Goal: Ask a question

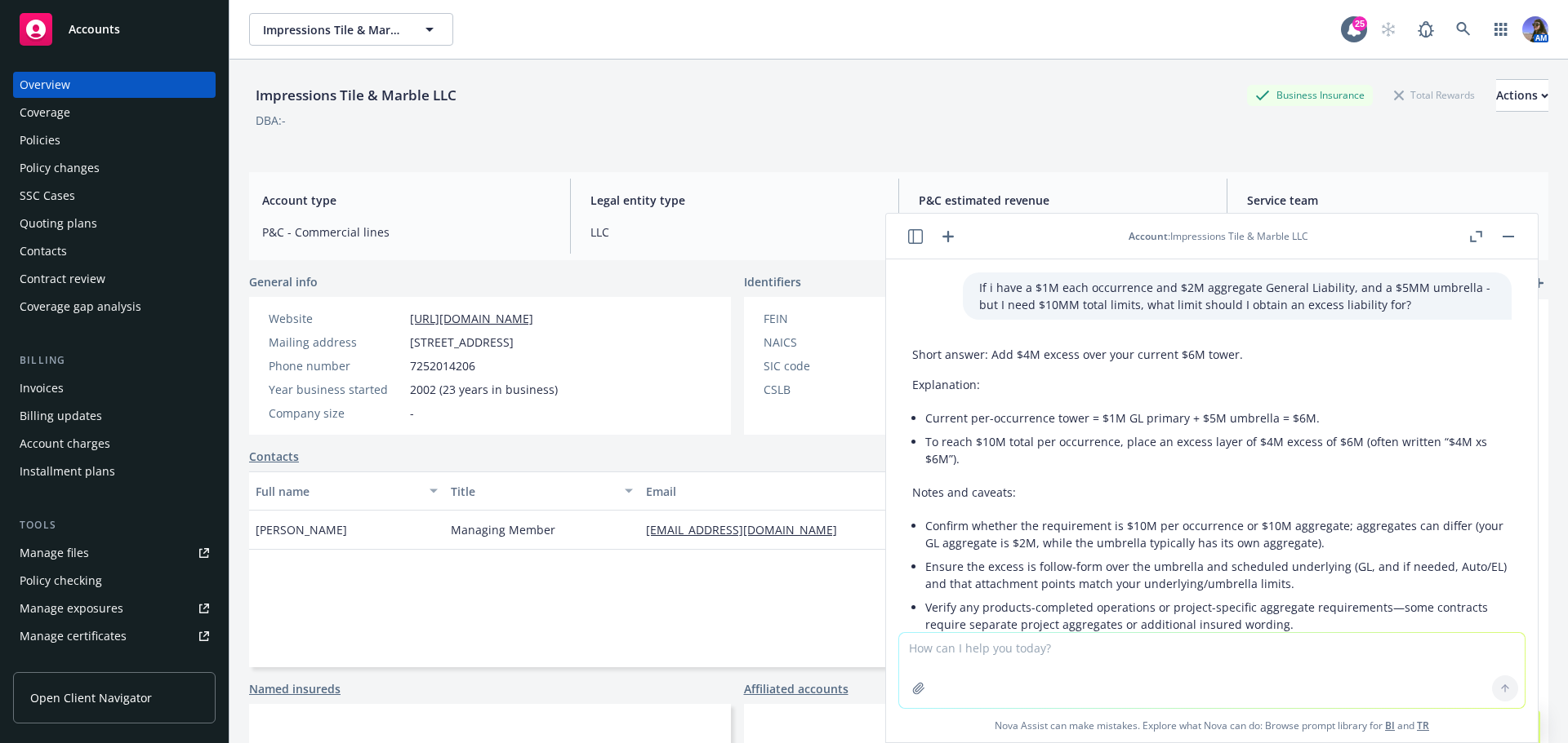
click at [919, 243] on button "button" at bounding box center [915, 237] width 19 height 19
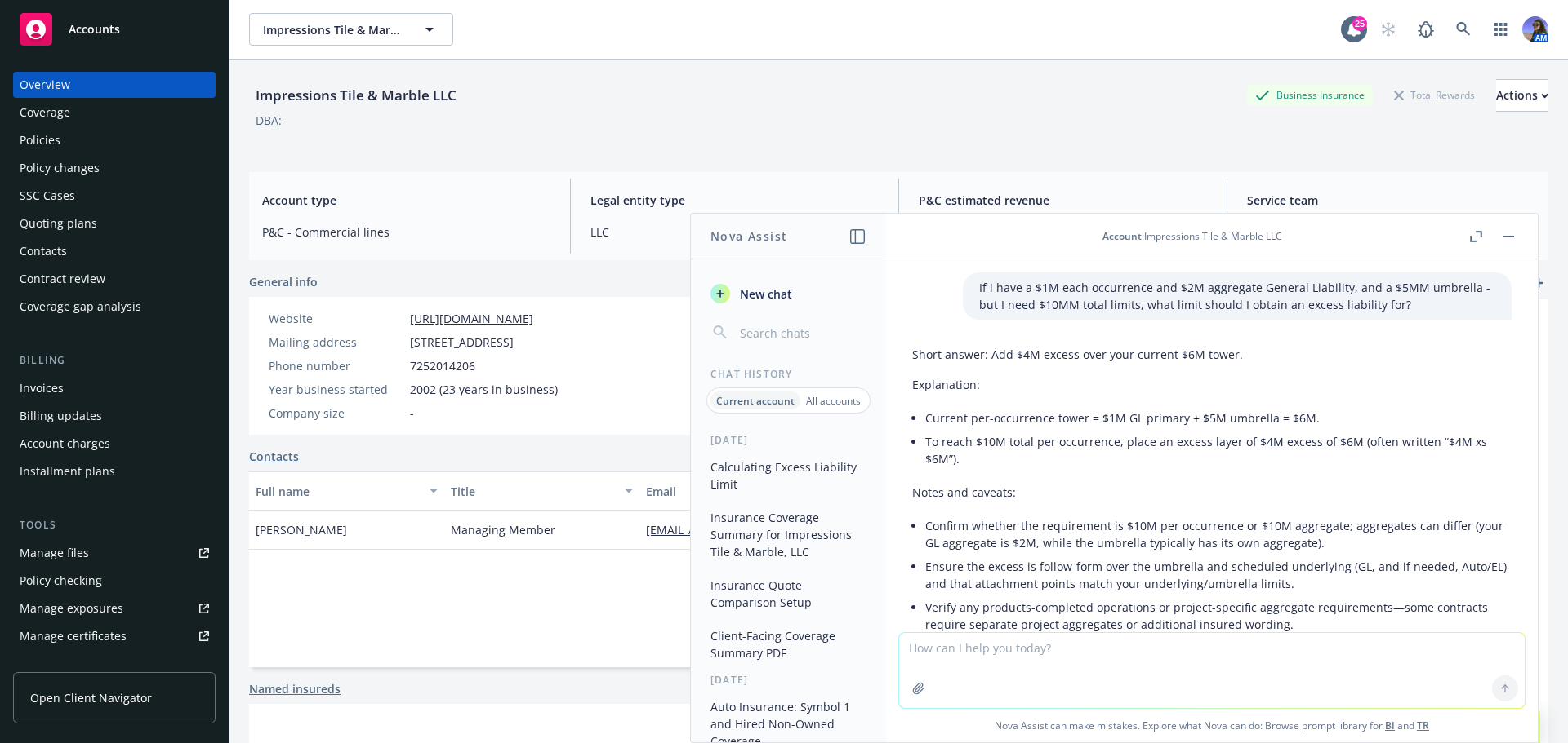
click at [784, 298] on span "New chat" at bounding box center [764, 293] width 55 height 17
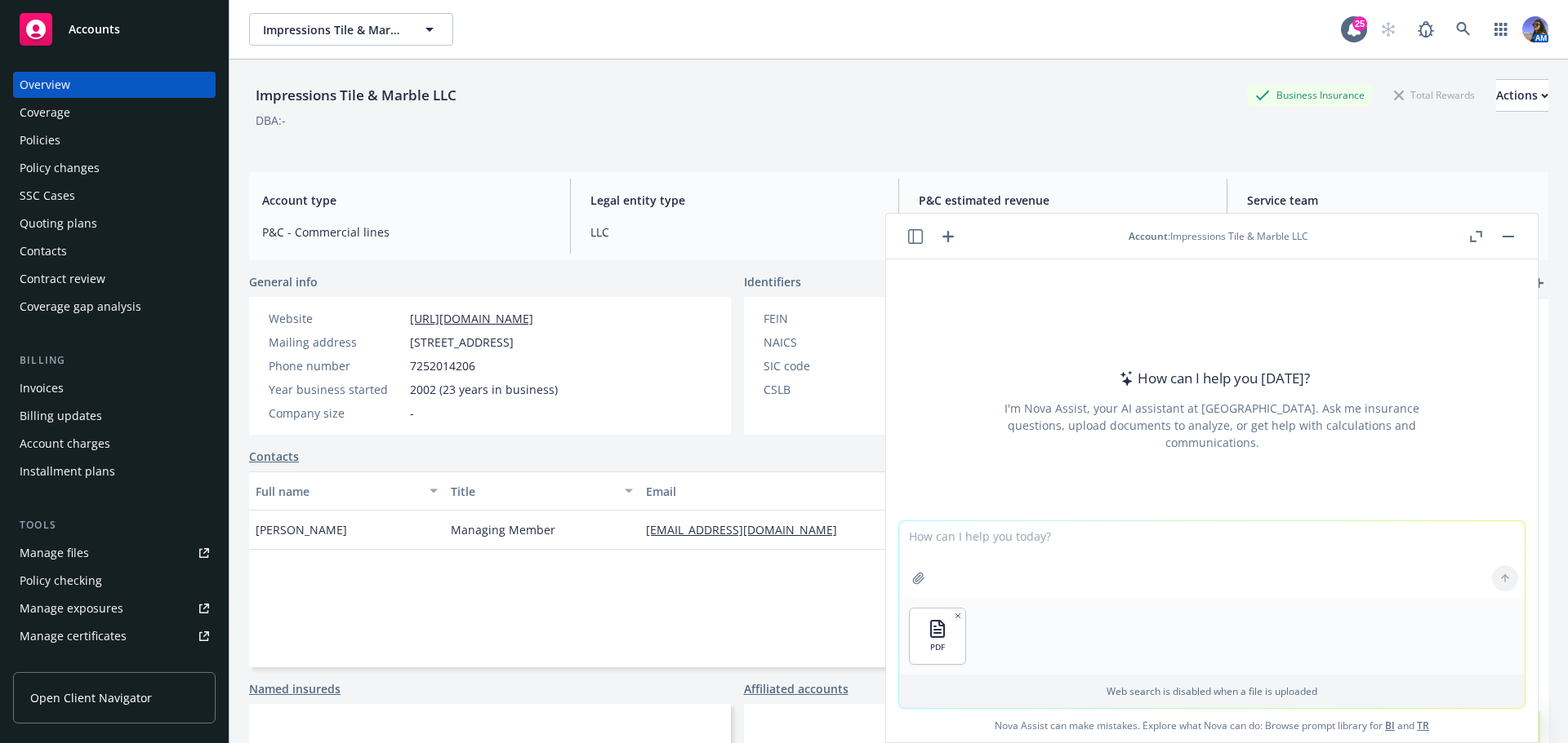
click at [956, 529] on textarea at bounding box center [1212, 559] width 625 height 77
type textarea "s"
type textarea "provide a simple explanation breakdown of the attached exclusion form"
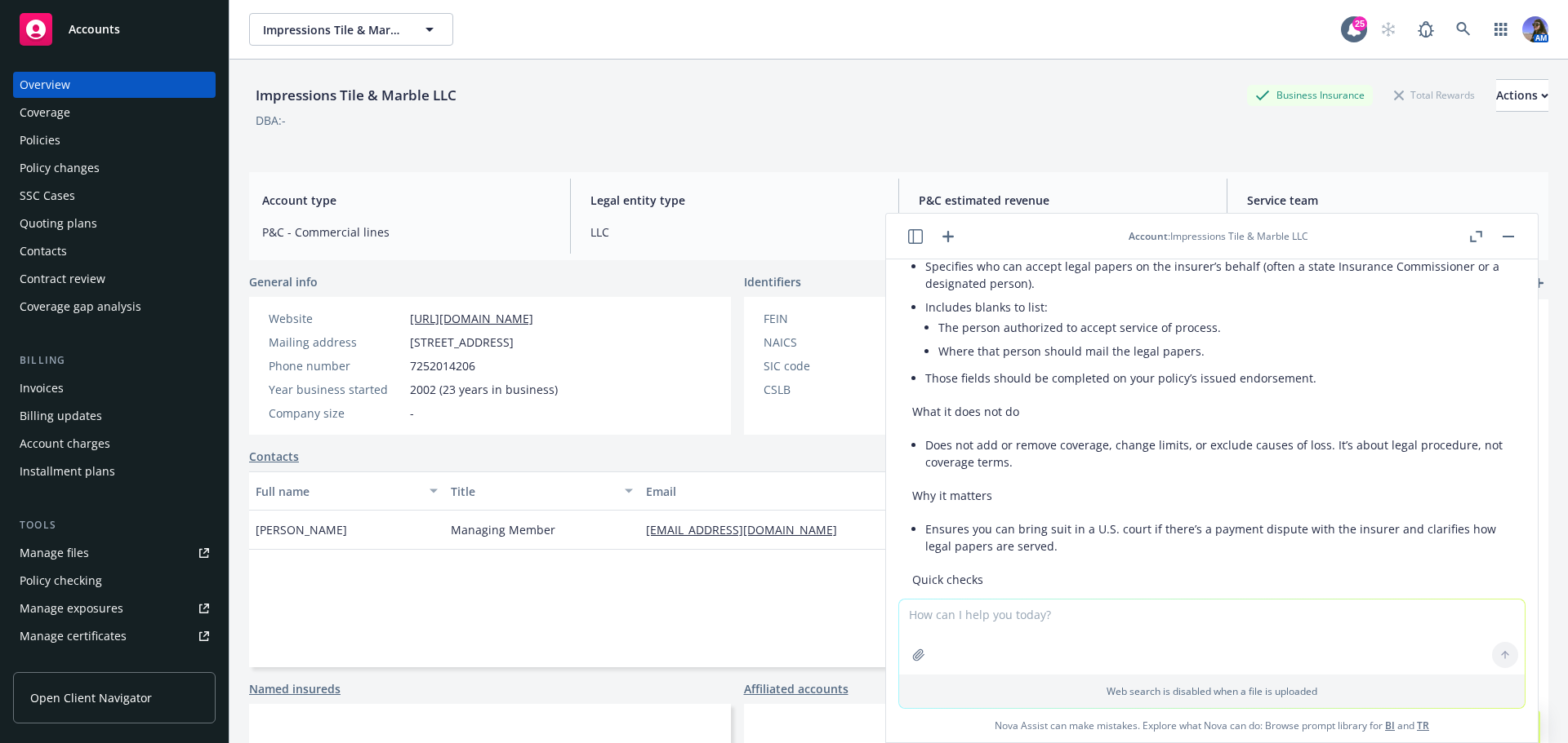
scroll to position [439, 0]
